Goal: Feedback & Contribution: Contribute content

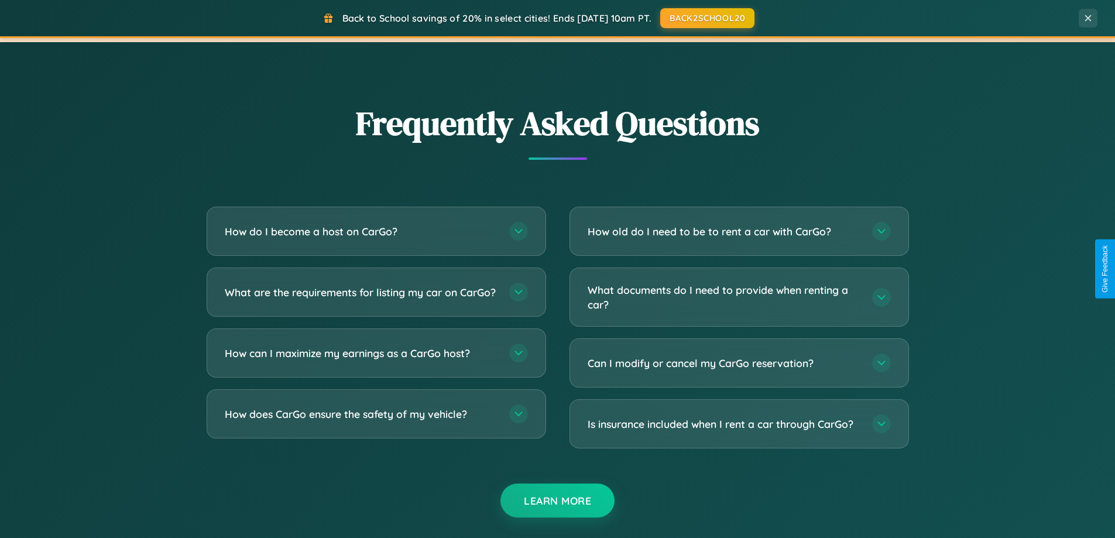
scroll to position [2253, 0]
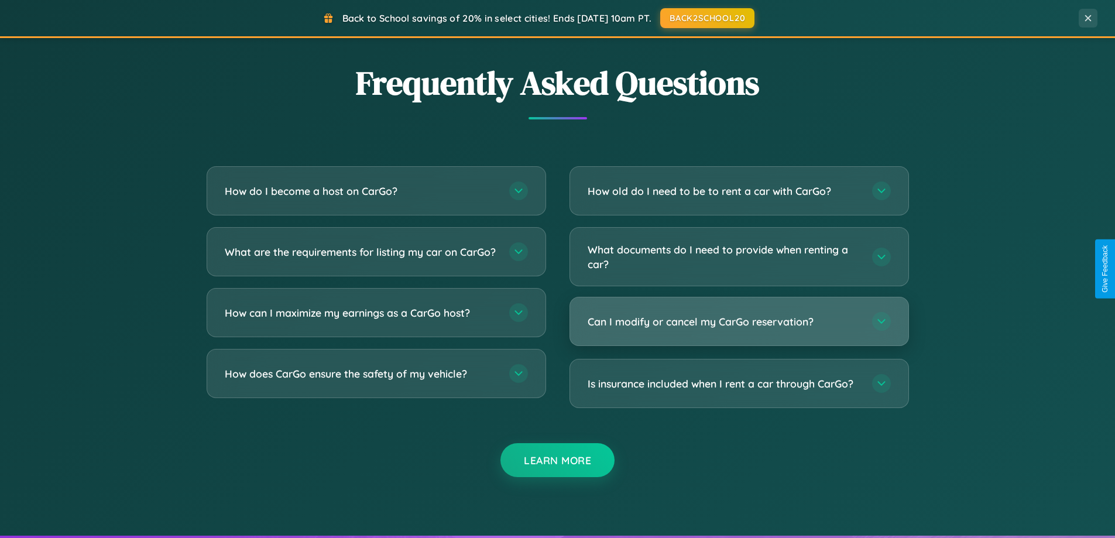
click at [739, 323] on h3 "Can I modify or cancel my CarGo reservation?" at bounding box center [724, 321] width 273 height 15
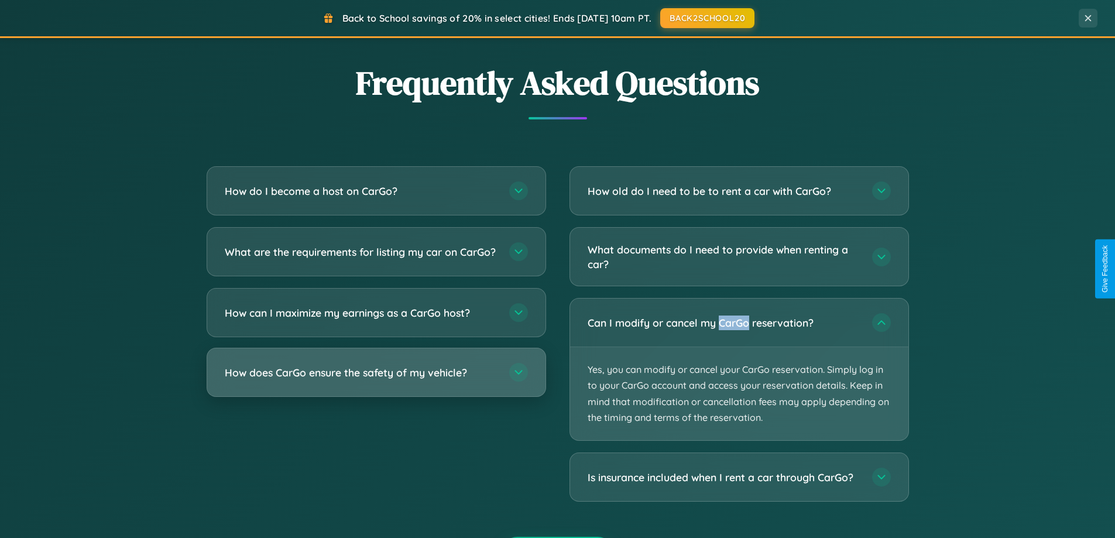
click at [376, 380] on h3 "How does CarGo ensure the safety of my vehicle?" at bounding box center [361, 372] width 273 height 15
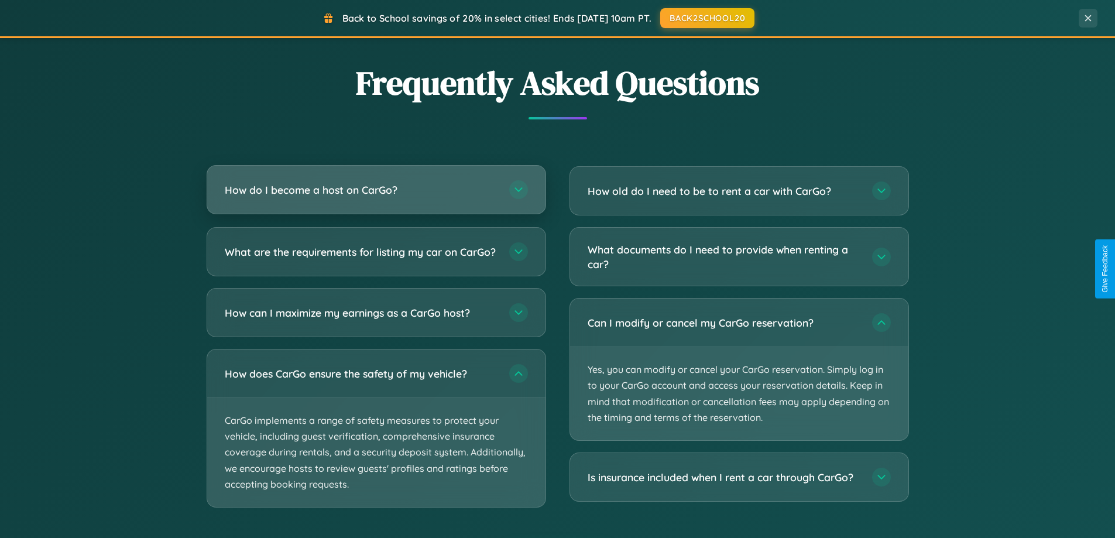
click at [376, 190] on h3 "How do I become a host on CarGo?" at bounding box center [361, 190] width 273 height 15
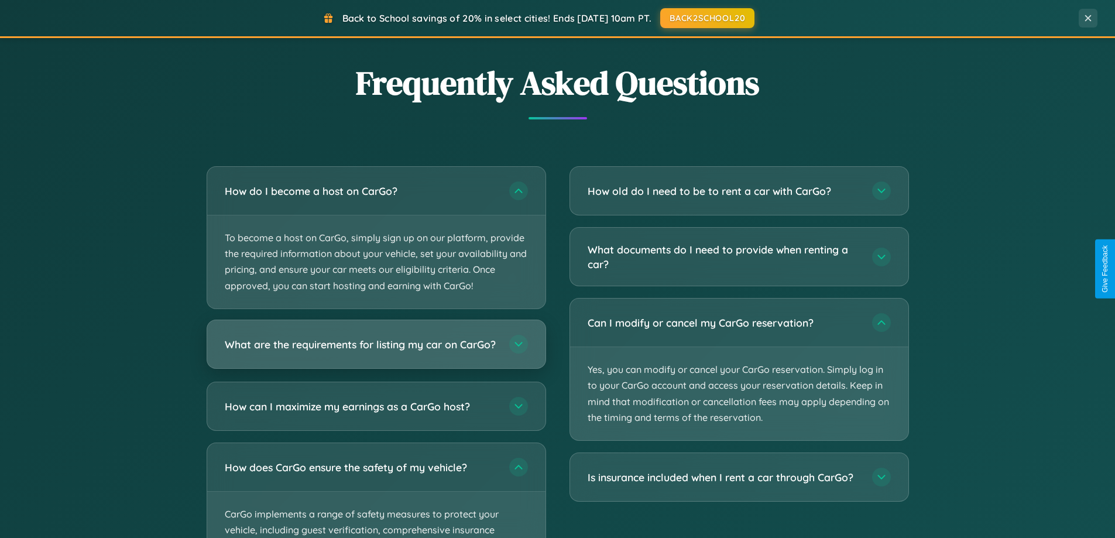
click at [376, 349] on h3 "What are the requirements for listing my car on CarGo?" at bounding box center [361, 344] width 273 height 15
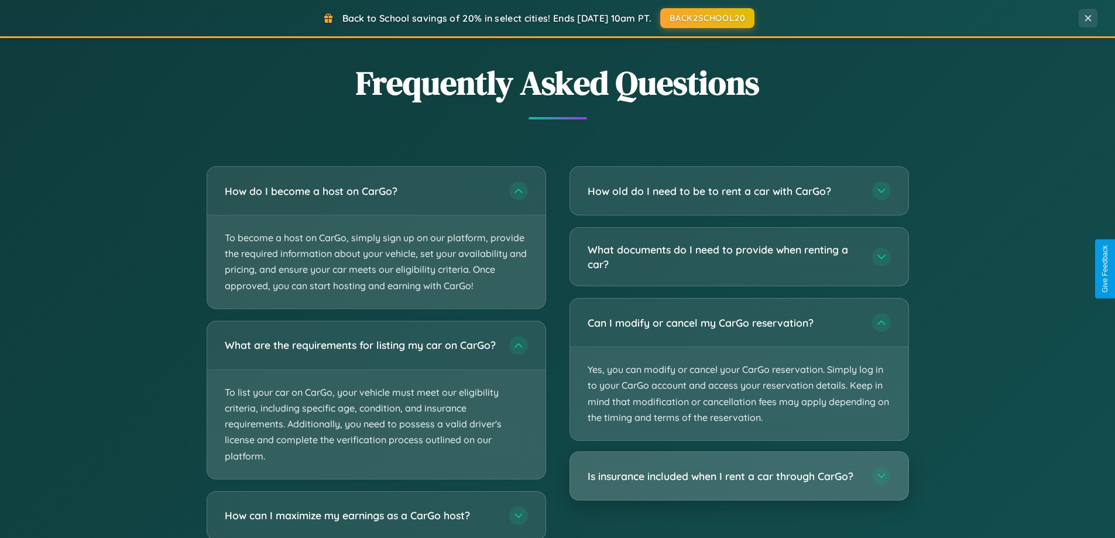
click at [739, 476] on h3 "Is insurance included when I rent a car through CarGo?" at bounding box center [724, 476] width 273 height 15
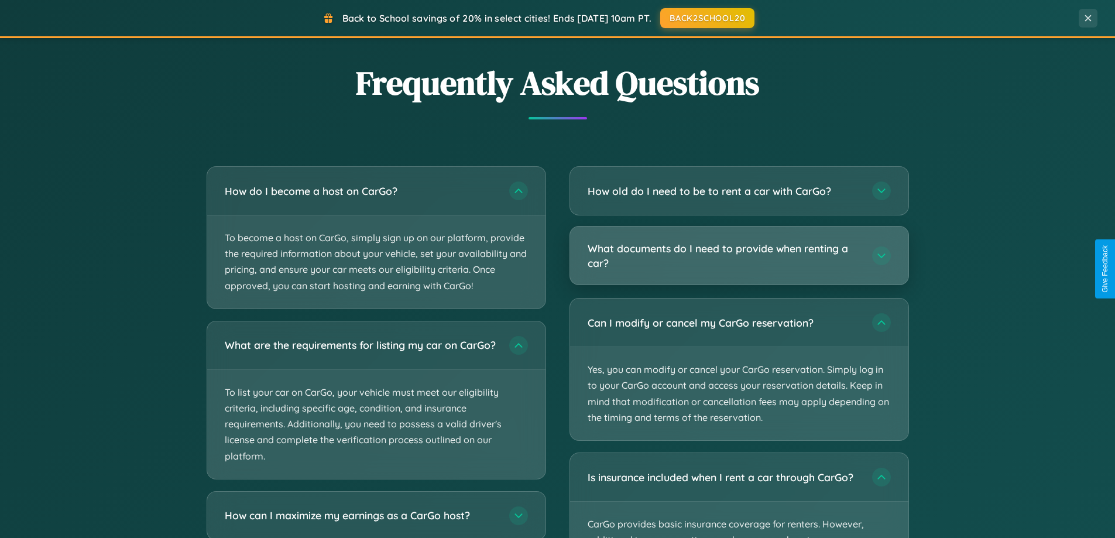
click at [739, 256] on h3 "What documents do I need to provide when renting a car?" at bounding box center [724, 255] width 273 height 29
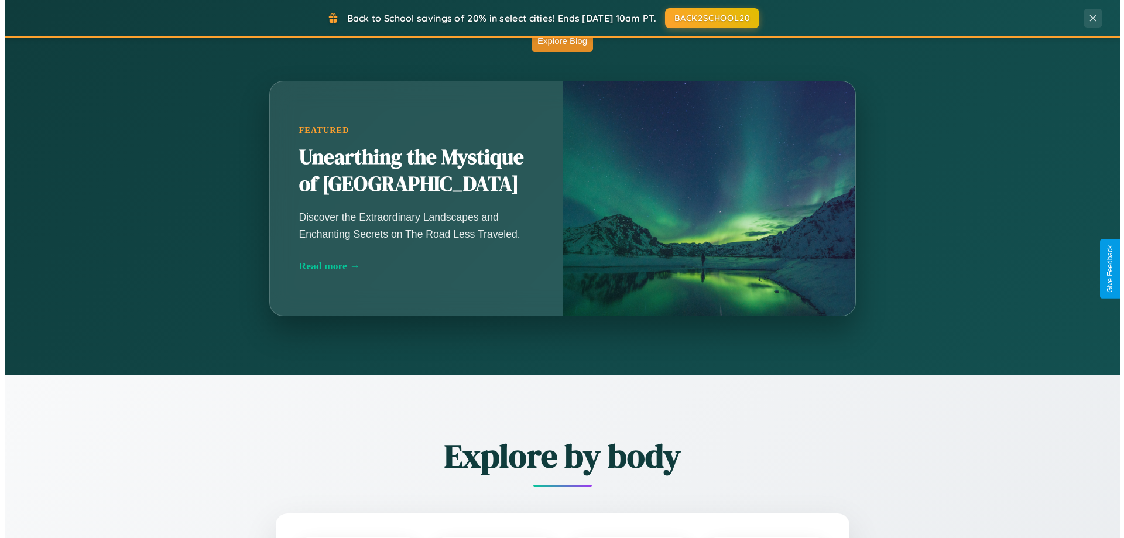
scroll to position [0, 0]
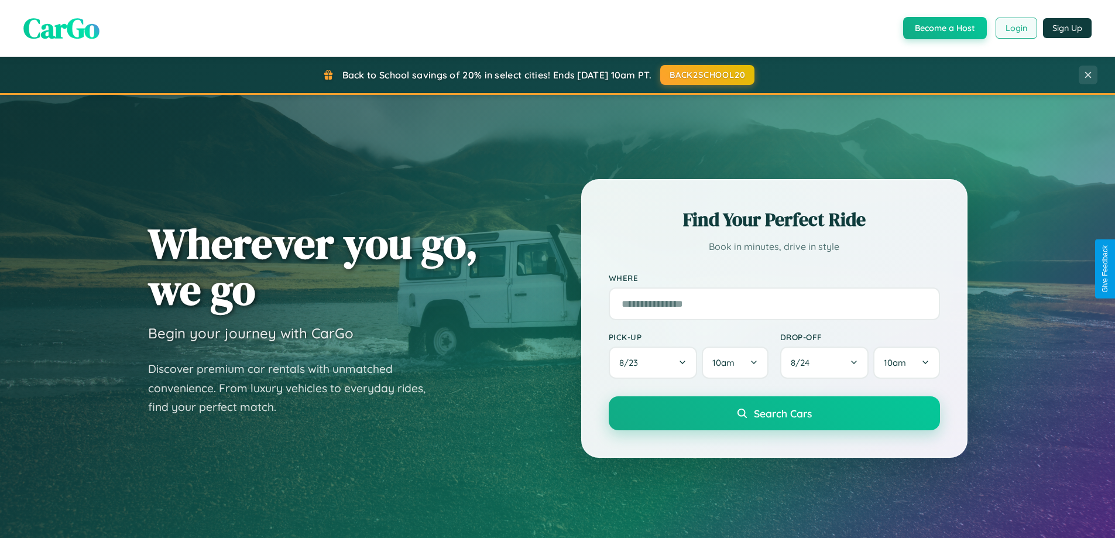
click at [1016, 28] on button "Login" at bounding box center [1017, 28] width 42 height 21
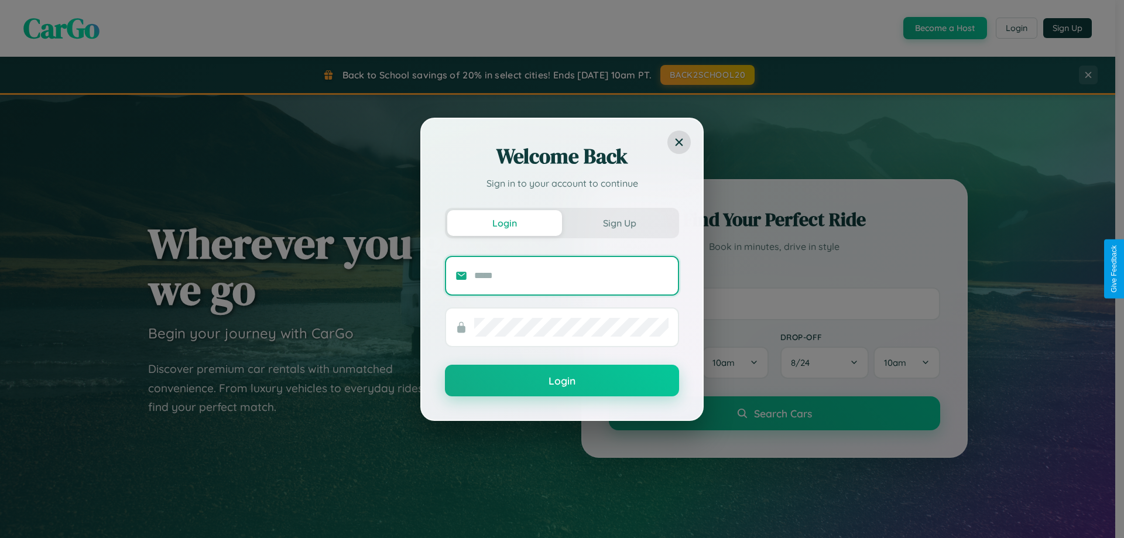
click at [571, 275] on input "text" at bounding box center [571, 275] width 194 height 19
type input "**********"
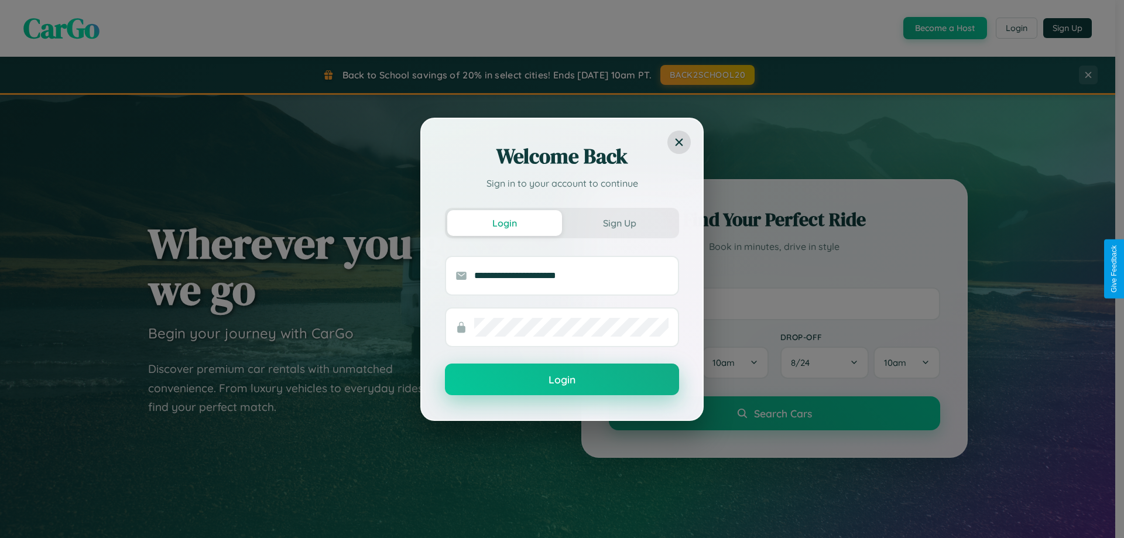
click at [562, 380] on button "Login" at bounding box center [562, 380] width 234 height 32
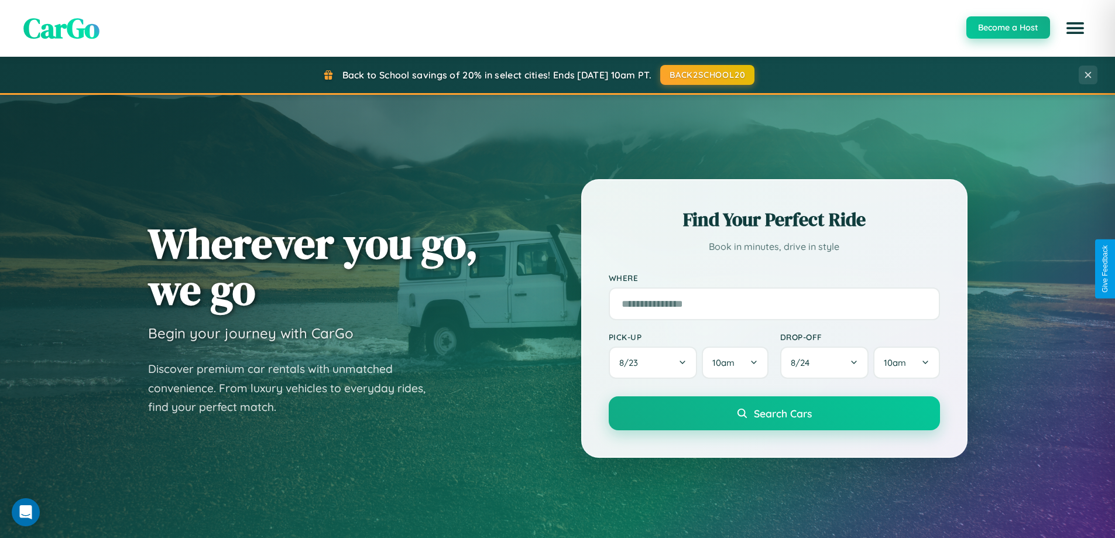
click at [1008, 28] on button "Become a Host" at bounding box center [1009, 27] width 84 height 22
